Goal: Find specific page/section: Find specific page/section

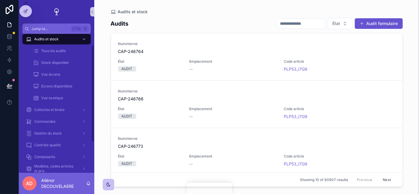
scroll to position [21, 0]
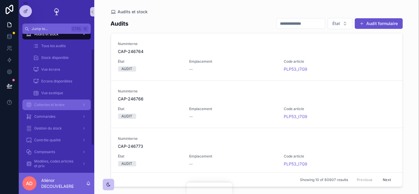
click at [41, 105] on span "Collectes et broke" at bounding box center [49, 105] width 30 height 5
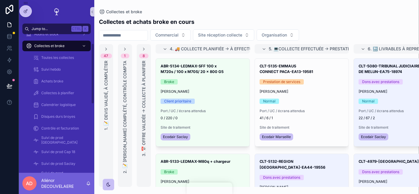
click at [60, 31] on span "Jump to..." at bounding box center [50, 29] width 37 height 5
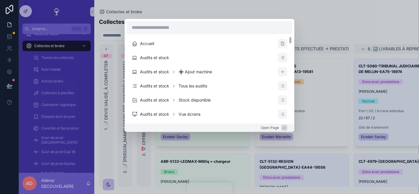
click at [104, 30] on div "Accueil Audits et stock Audits et stock ➕ Ajout machine Audits et stock Tous le…" at bounding box center [209, 97] width 419 height 194
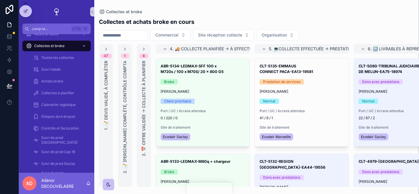
click at [115, 33] on input "scrollable content" at bounding box center [123, 35] width 48 height 8
type input "****"
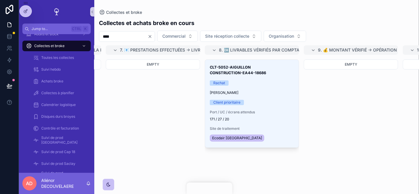
scroll to position [0, 349]
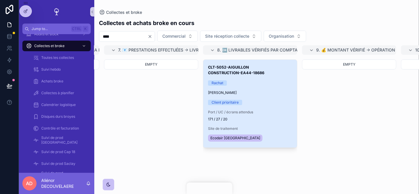
click at [259, 87] on div "CLT-5052-AIGUILLON CONSTRUCTION-EA44-18686 Rachat [PERSON_NAME] Client priorita…" at bounding box center [250, 104] width 94 height 88
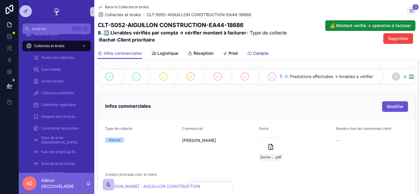
click at [256, 50] on link "Compta" at bounding box center [257, 54] width 21 height 12
